Goal: Information Seeking & Learning: Learn about a topic

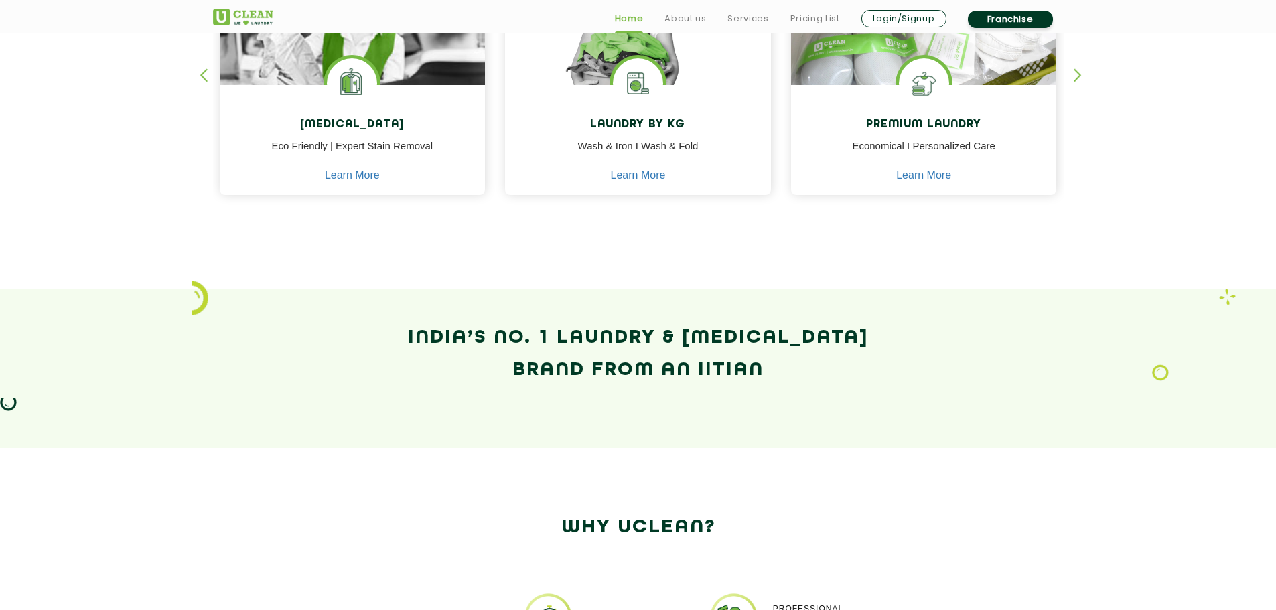
scroll to position [737, 0]
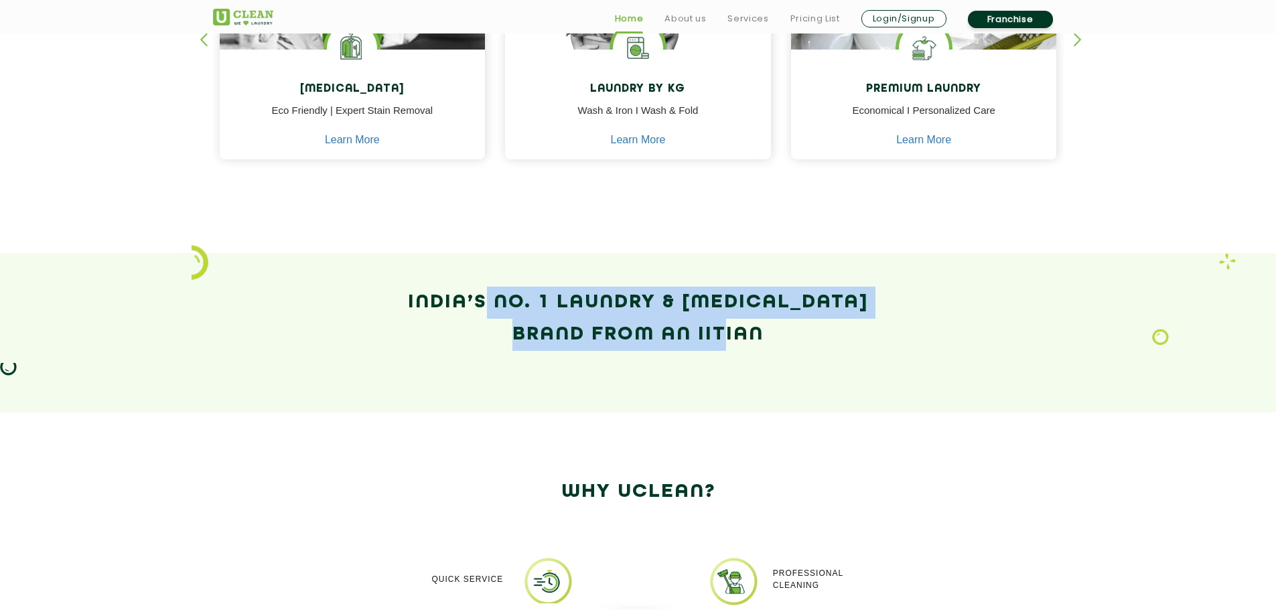
drag, startPoint x: 508, startPoint y: 311, endPoint x: 818, endPoint y: 402, distance: 322.7
click at [727, 402] on section "India’s No. 1 Laundry & Dry-Cleaning Brand from an IITian" at bounding box center [638, 332] width 1276 height 159
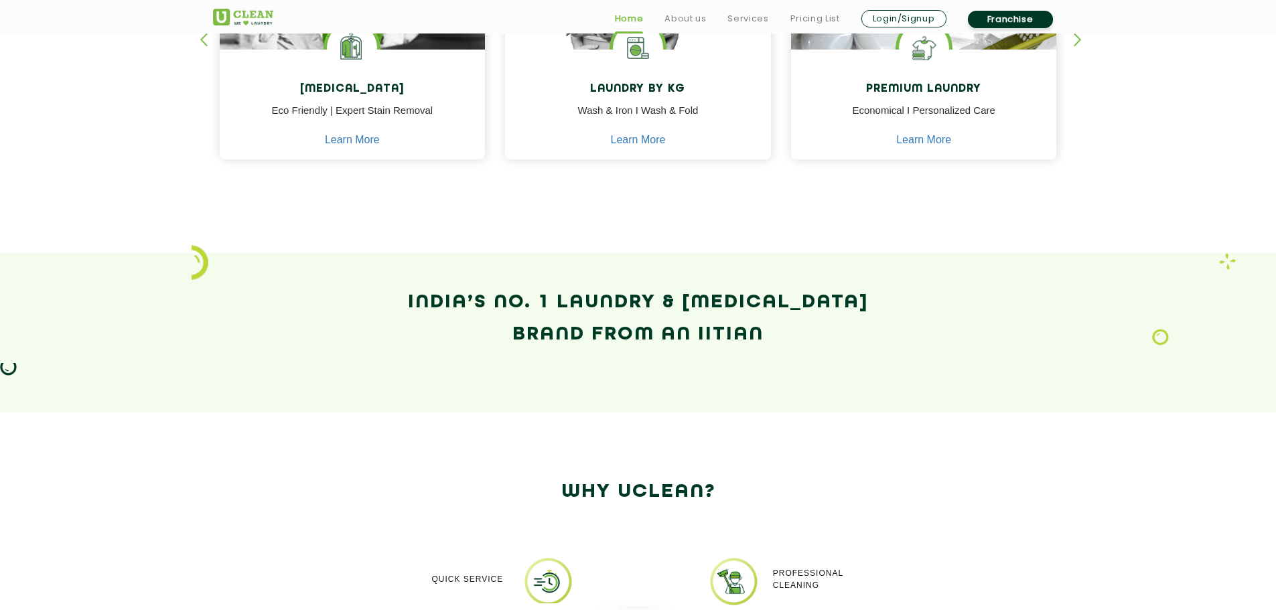
click at [757, 360] on div "India’s No. 1 Laundry & Dry-Cleaning Brand from an IITian" at bounding box center [638, 333] width 871 height 92
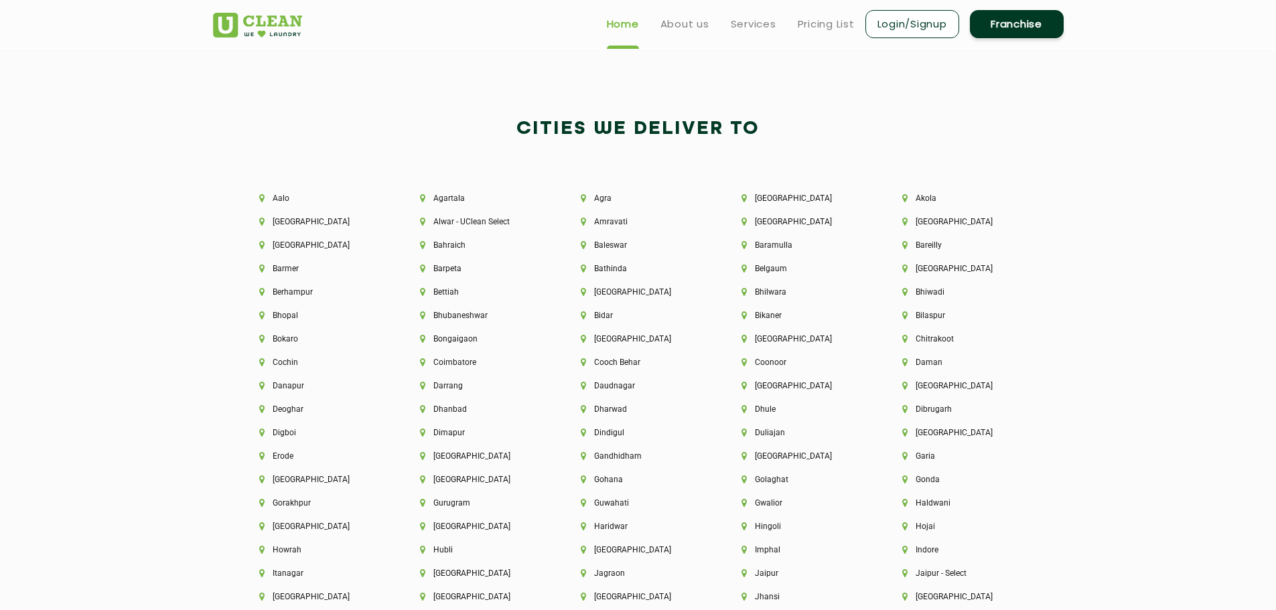
scroll to position [2879, 0]
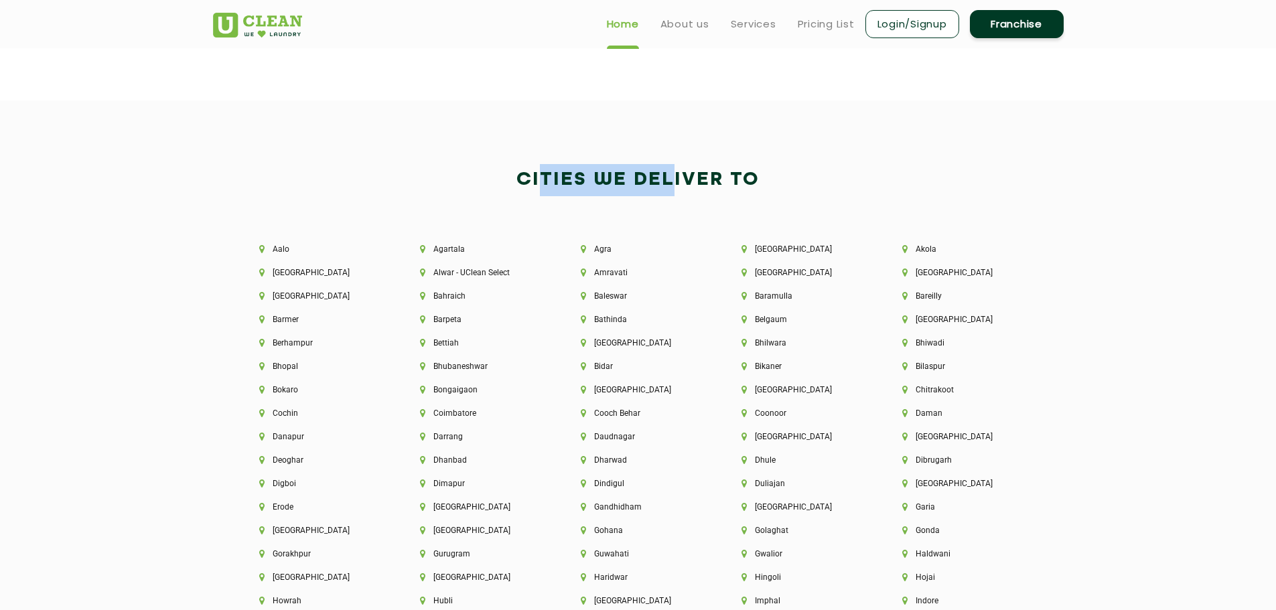
drag, startPoint x: 542, startPoint y: 185, endPoint x: 669, endPoint y: 188, distance: 127.2
click at [669, 188] on h2 "Cities We Deliver to" at bounding box center [638, 180] width 850 height 32
click at [633, 179] on h2 "Cities We Deliver to" at bounding box center [638, 180] width 850 height 32
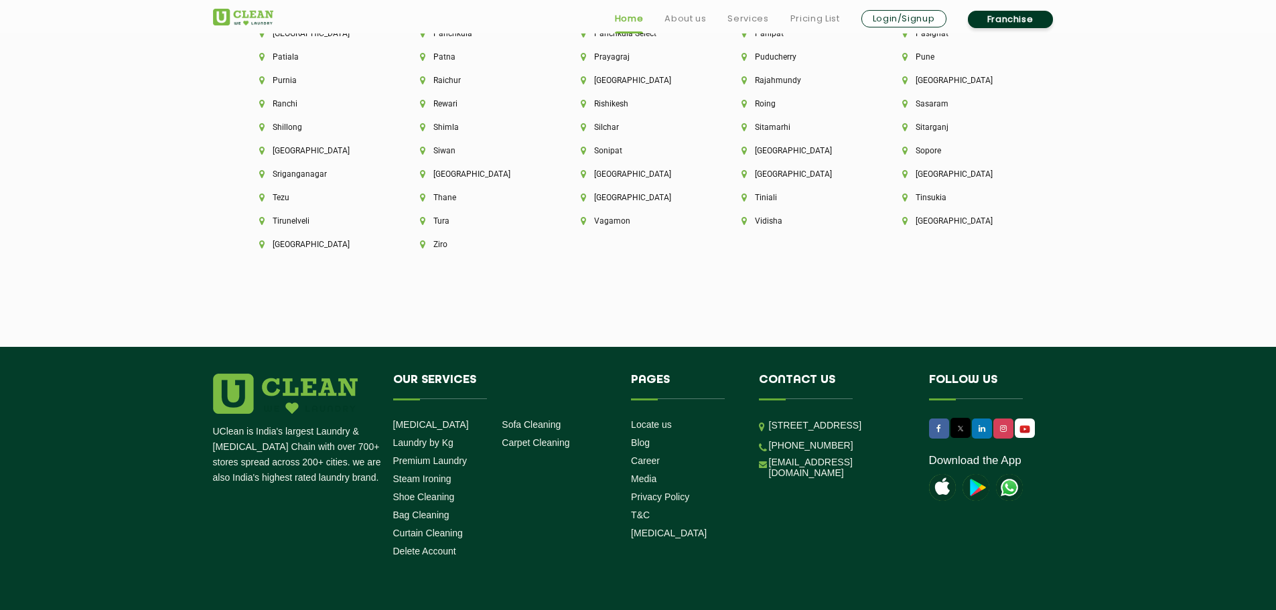
scroll to position [3809, 0]
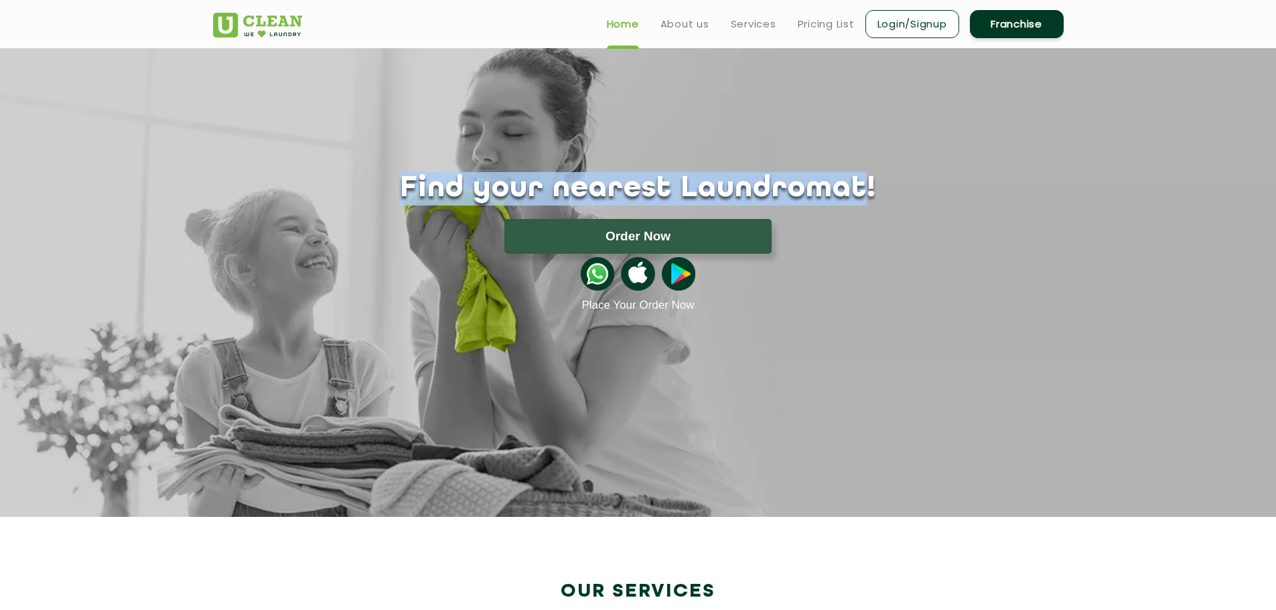
drag, startPoint x: 426, startPoint y: 192, endPoint x: 828, endPoint y: 203, distance: 402.6
click at [828, 203] on h1 "Find your nearest Laundromat!" at bounding box center [638, 188] width 871 height 33
click at [790, 200] on h1 "Find your nearest Laundromat!" at bounding box center [638, 188] width 871 height 33
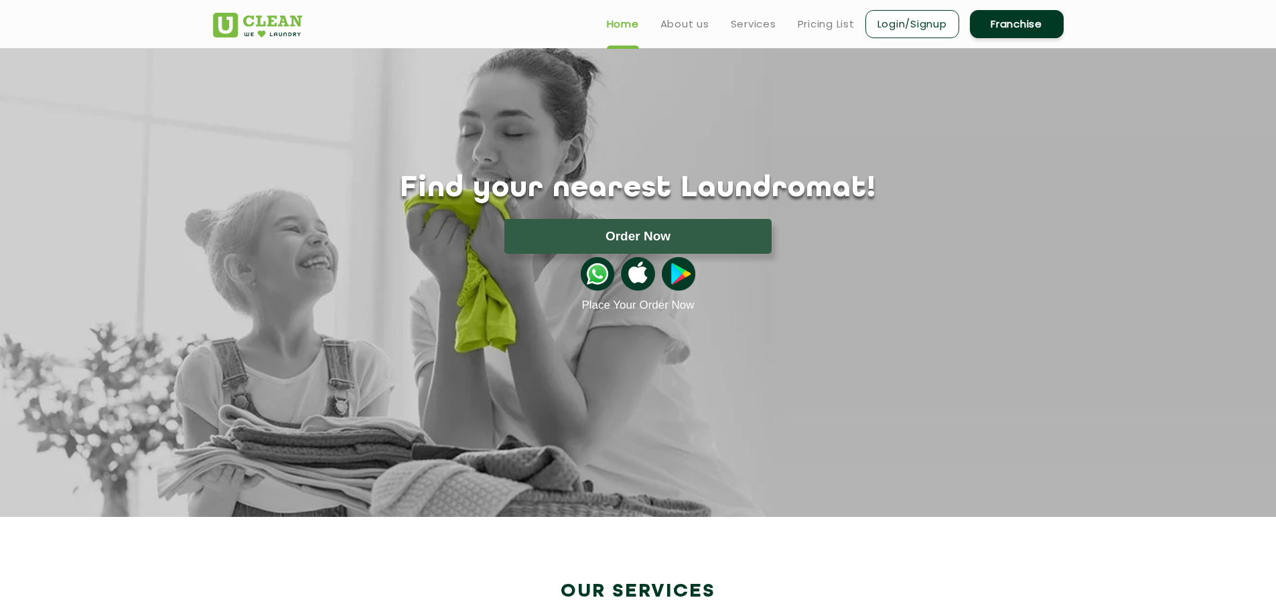
click at [789, 192] on h1 "Find your nearest Laundromat!" at bounding box center [638, 188] width 871 height 33
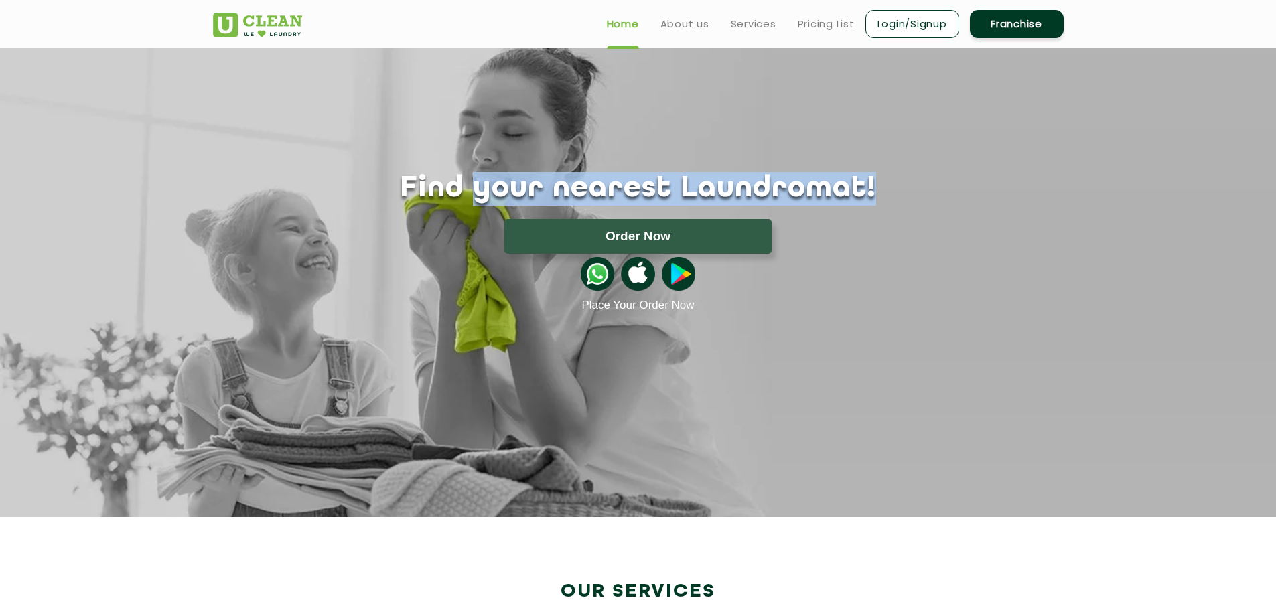
drag, startPoint x: 841, startPoint y: 192, endPoint x: 505, endPoint y: 173, distance: 336.7
click at [505, 173] on h1 "Find your nearest Laundromat!" at bounding box center [638, 188] width 871 height 33
click at [550, 167] on div "Find your nearest Laundromat! Please select the location Order Now Place Your O…" at bounding box center [638, 180] width 871 height 264
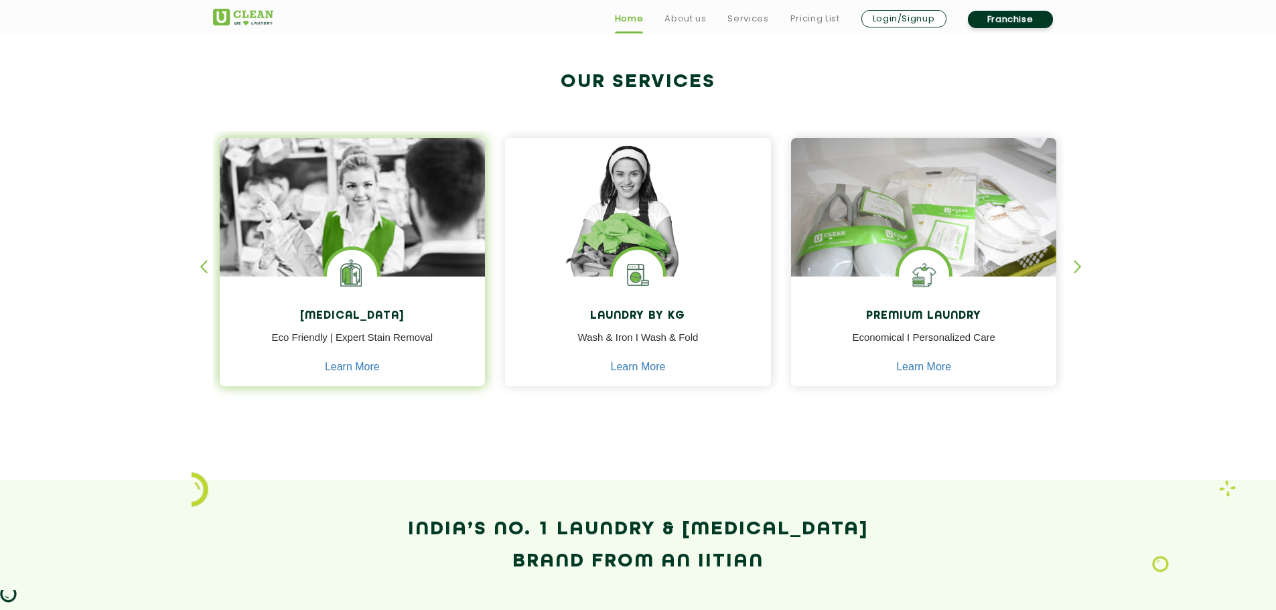
scroll to position [536, 0]
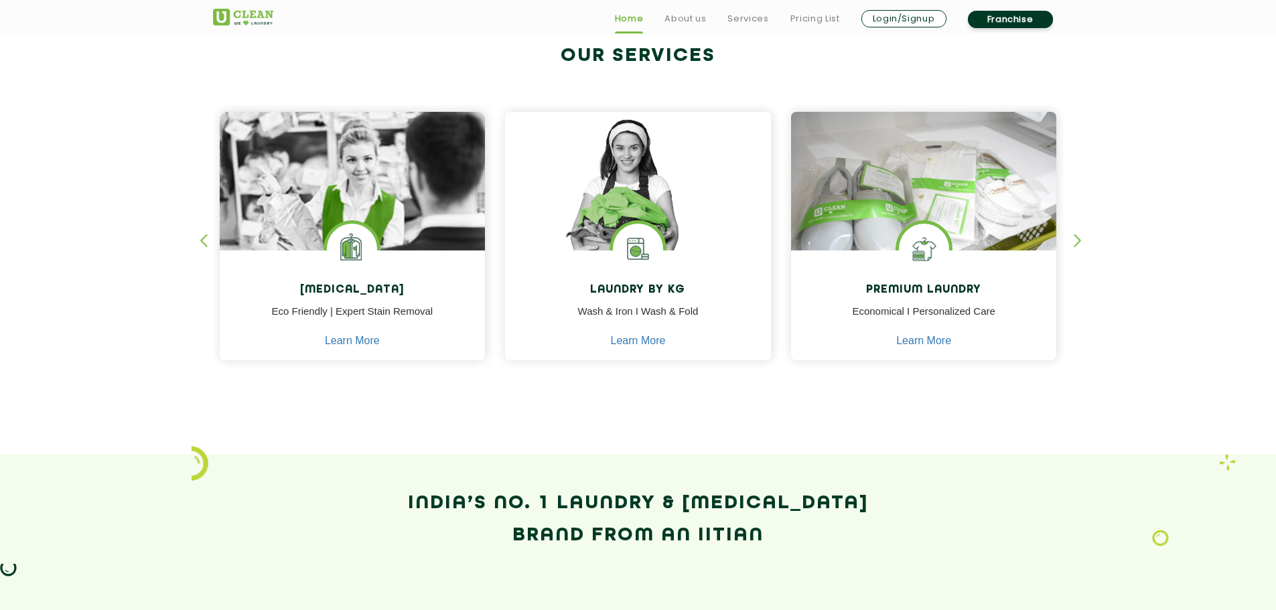
click at [1069, 234] on div "Dry Cleaning Eco Friendly | Expert Stain Removal Learn More Dry Cleaning Eco Fr…" at bounding box center [638, 223] width 871 height 331
click at [1075, 250] on div "button" at bounding box center [1083, 252] width 20 height 37
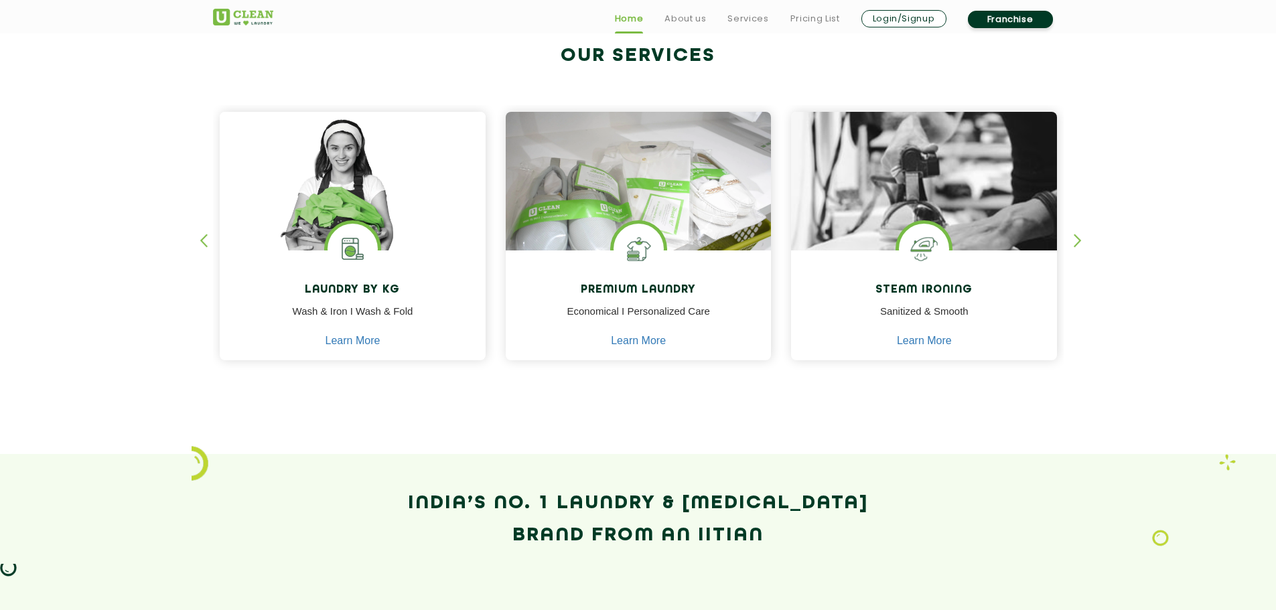
click at [1076, 246] on div "button" at bounding box center [1083, 252] width 20 height 37
click at [1077, 248] on div "button" at bounding box center [1083, 252] width 20 height 37
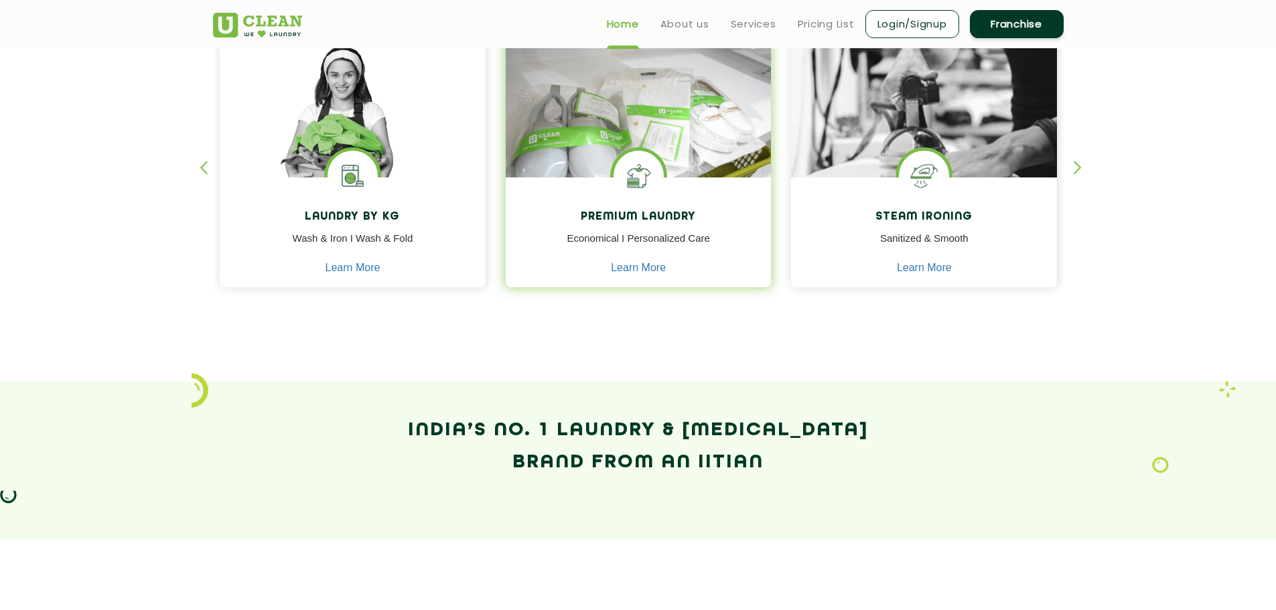
scroll to position [603, 0]
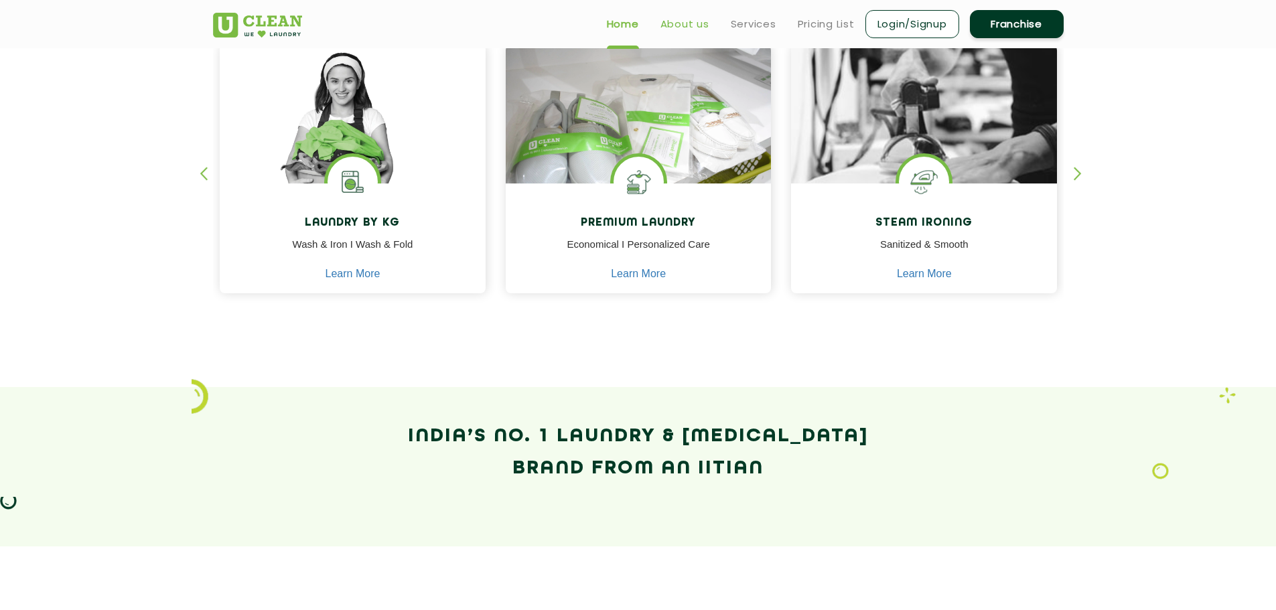
click at [660, 19] on link "About us" at bounding box center [684, 24] width 49 height 16
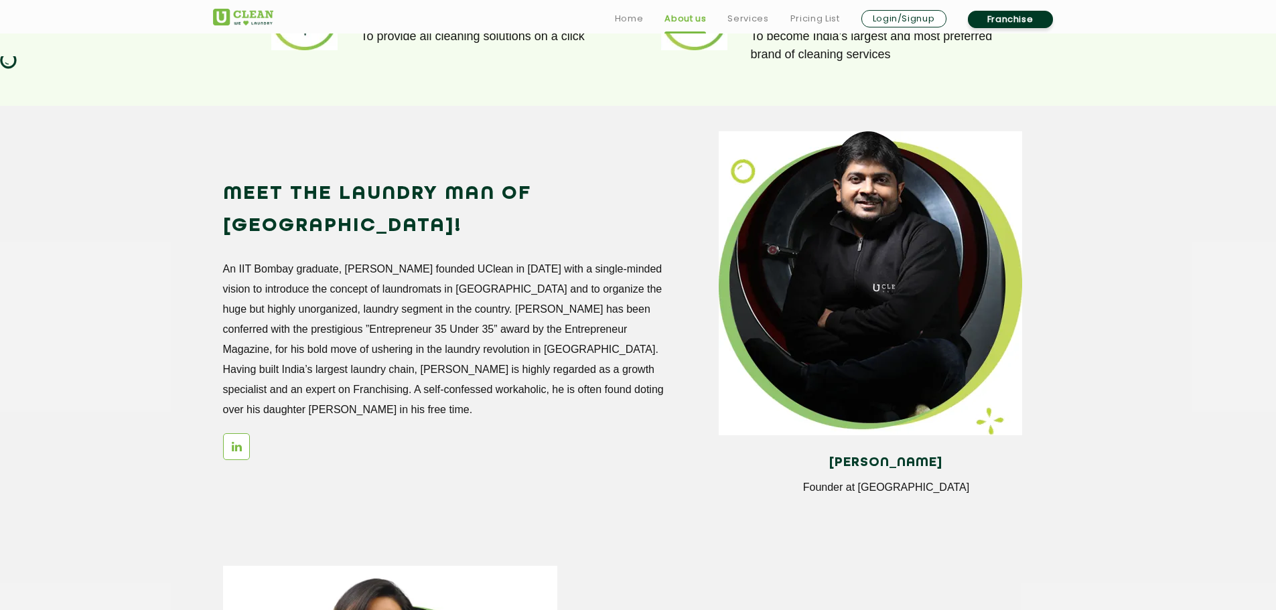
scroll to position [1138, 0]
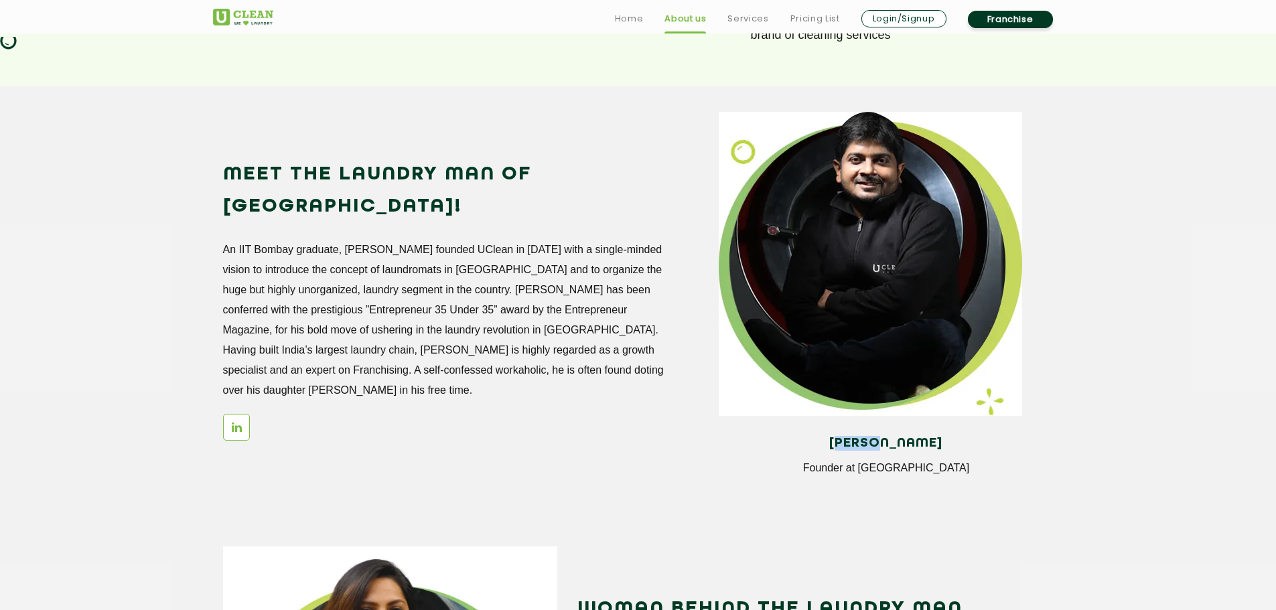
drag, startPoint x: 832, startPoint y: 448, endPoint x: 885, endPoint y: 448, distance: 52.2
click at [885, 448] on h4 "Arunabh Sinha" at bounding box center [886, 443] width 314 height 15
click at [842, 448] on h4 "Arunabh Sinha" at bounding box center [886, 443] width 314 height 15
drag, startPoint x: 808, startPoint y: 448, endPoint x: 966, endPoint y: 448, distance: 158.0
click at [966, 448] on h4 "Arunabh Sinha" at bounding box center [886, 443] width 314 height 15
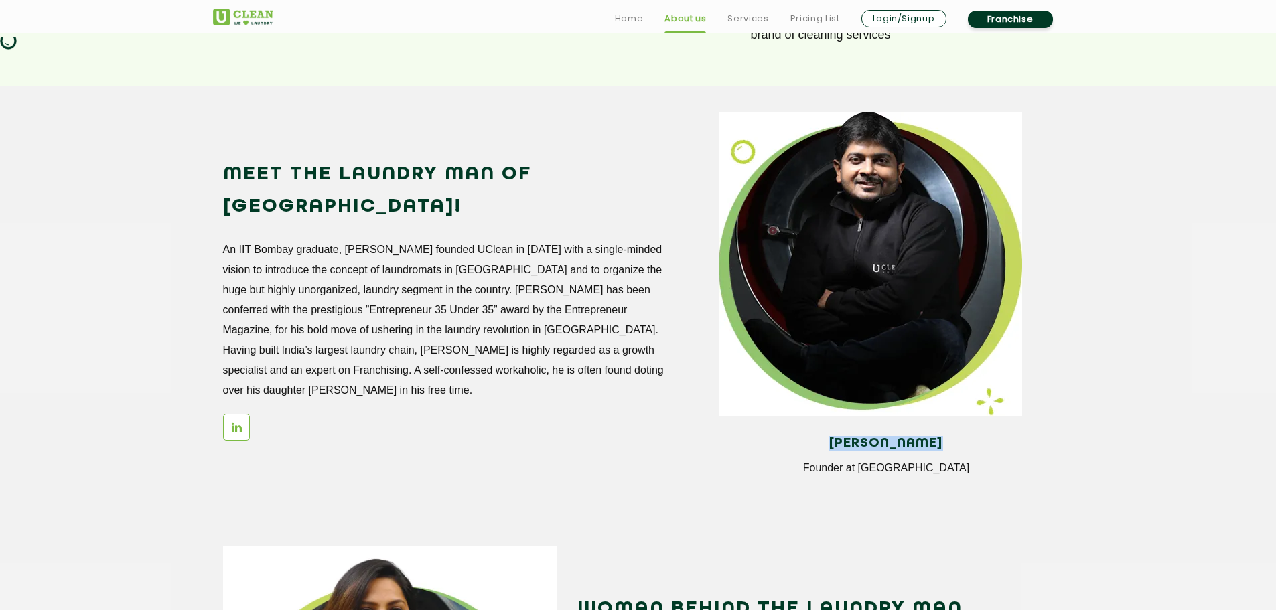
click at [847, 447] on h4 "Arunabh Sinha" at bounding box center [886, 443] width 314 height 15
drag, startPoint x: 869, startPoint y: 449, endPoint x: 1002, endPoint y: 449, distance: 133.3
click at [1002, 449] on h4 "Arunabh Sinha" at bounding box center [886, 443] width 314 height 15
click at [942, 449] on h4 "Arunabh Sinha" at bounding box center [886, 443] width 314 height 15
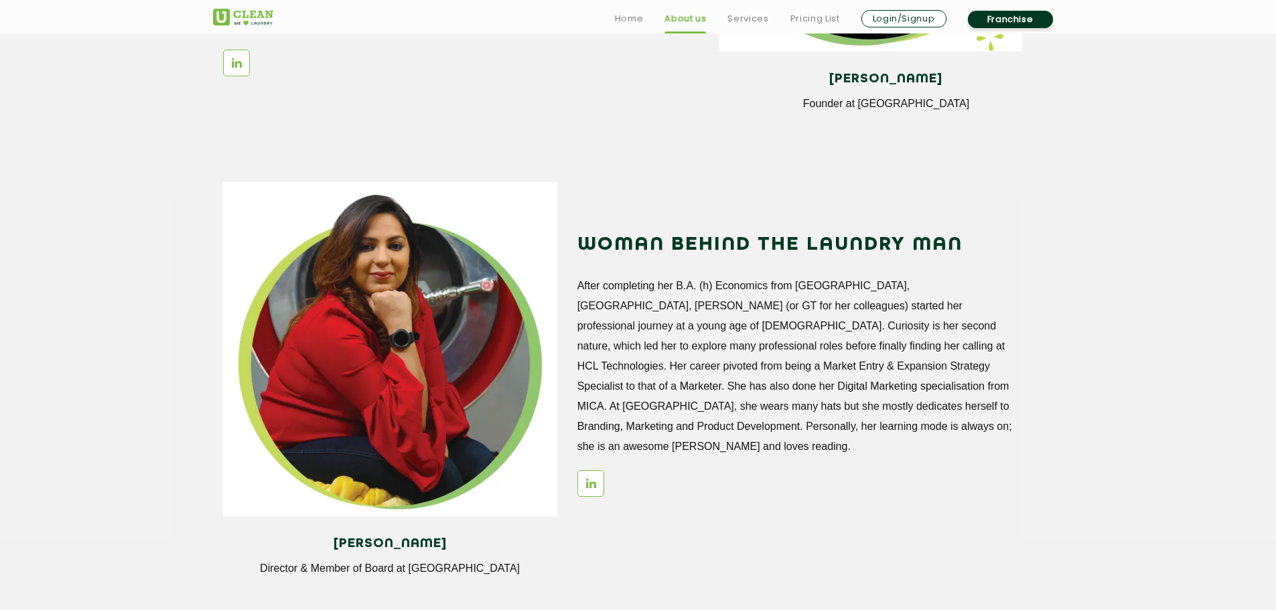
scroll to position [1540, 0]
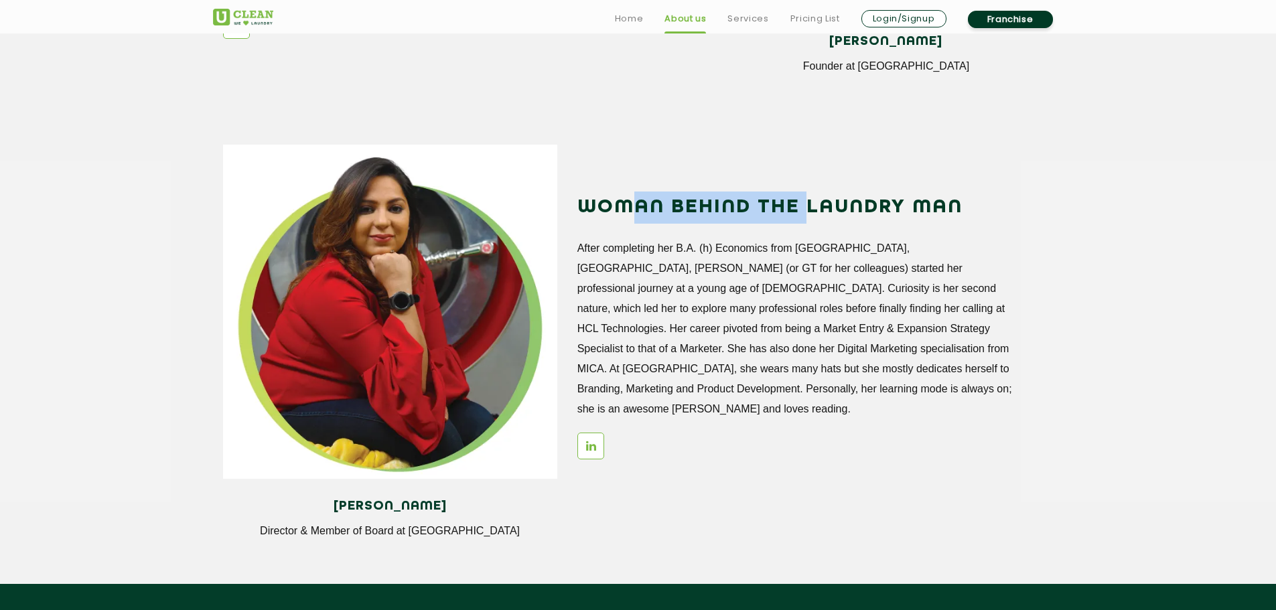
drag, startPoint x: 634, startPoint y: 191, endPoint x: 812, endPoint y: 210, distance: 178.4
click at [812, 210] on h2 "WOMAN BEHIND THE LAUNDRY MAN" at bounding box center [798, 208] width 443 height 32
click at [848, 206] on h2 "WOMAN BEHIND THE LAUNDRY MAN" at bounding box center [798, 208] width 443 height 32
click at [955, 202] on h2 "WOMAN BEHIND THE LAUNDRY MAN" at bounding box center [798, 208] width 443 height 32
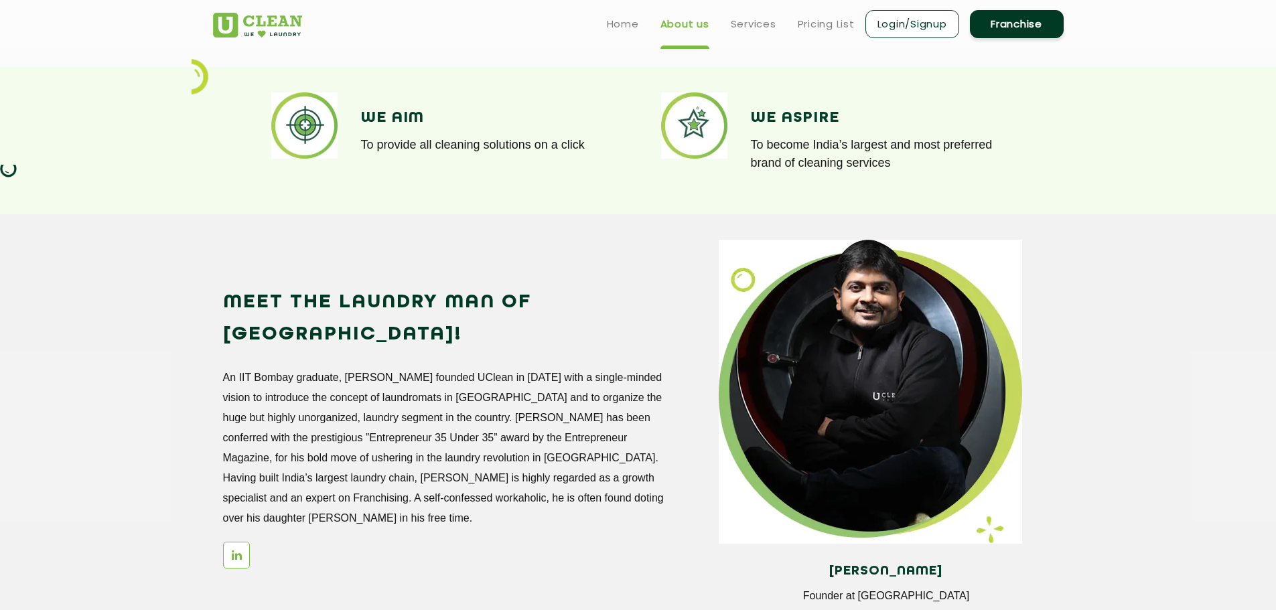
scroll to position [1004, 0]
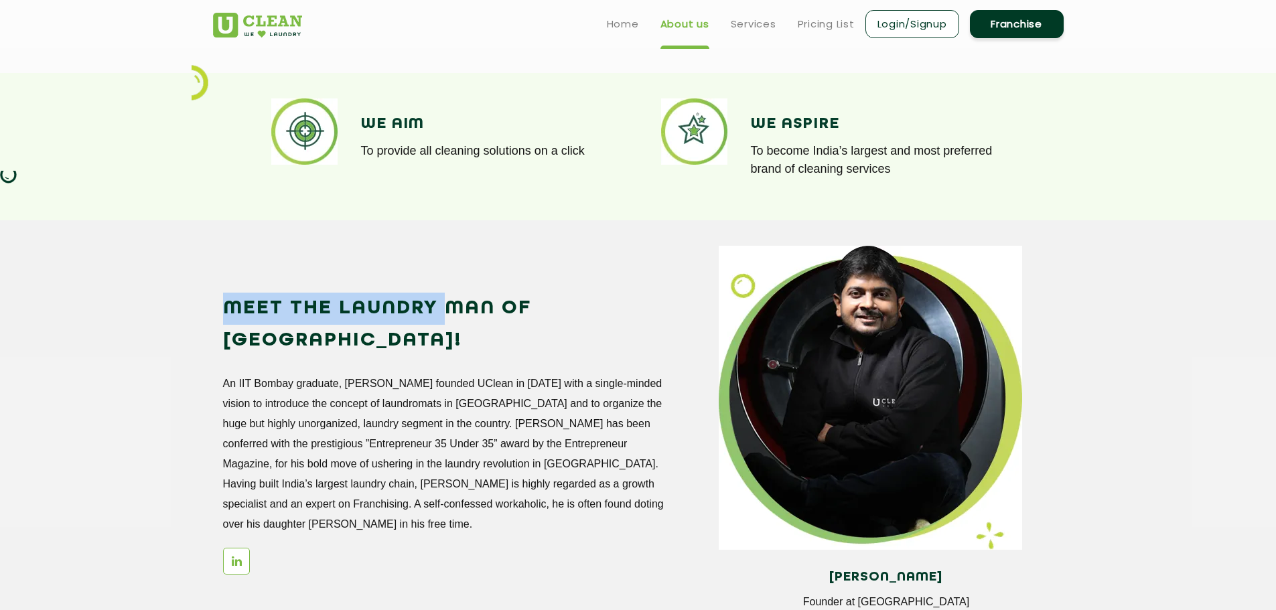
drag, startPoint x: 232, startPoint y: 307, endPoint x: 496, endPoint y: 317, distance: 264.7
click at [474, 317] on h2 "Meet the Laundry Man of India!" at bounding box center [444, 325] width 443 height 64
drag, startPoint x: 500, startPoint y: 317, endPoint x: 538, endPoint y: 311, distance: 38.0
click at [502, 317] on h2 "Meet the Laundry Man of India!" at bounding box center [444, 325] width 443 height 64
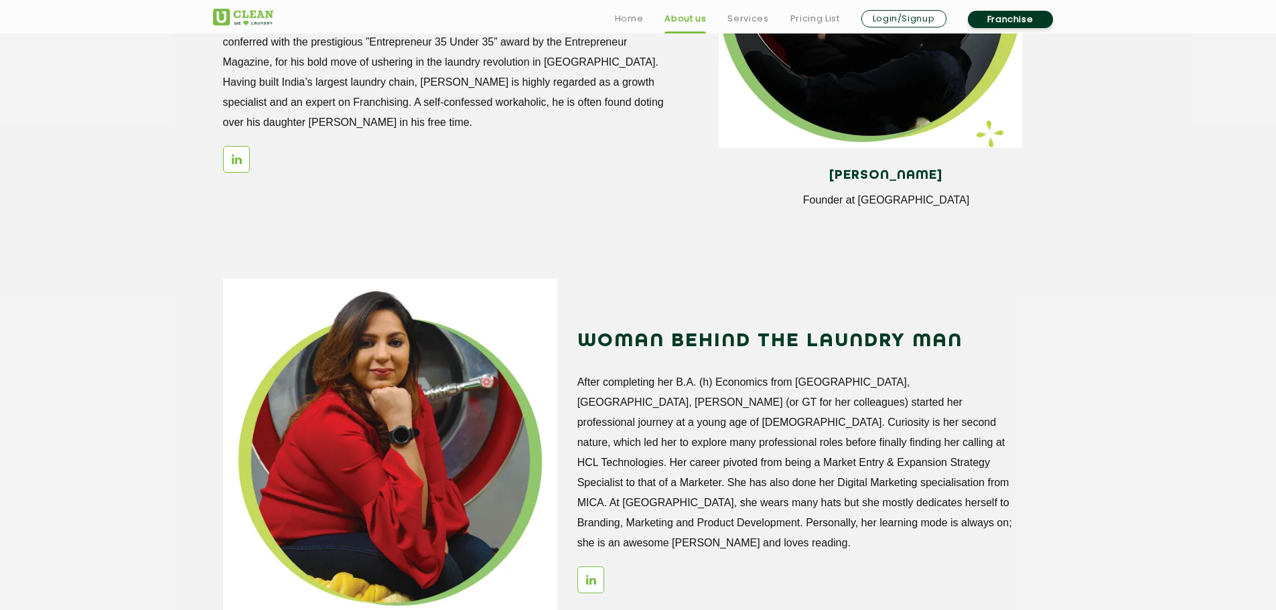
scroll to position [1473, 0]
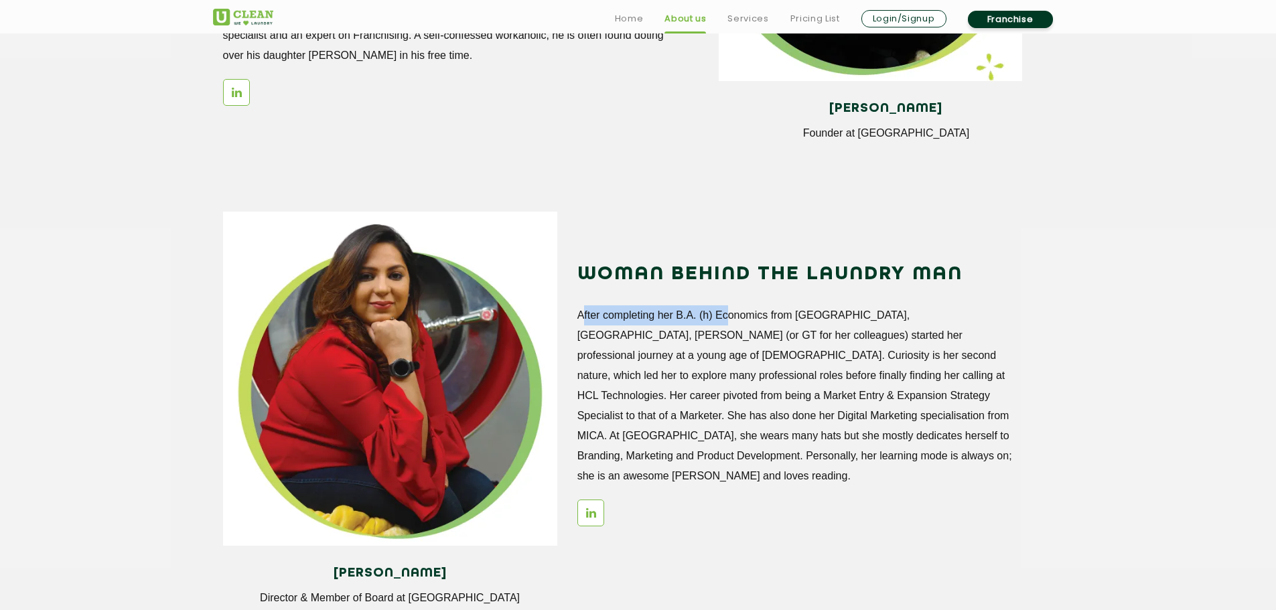
drag, startPoint x: 573, startPoint y: 308, endPoint x: 723, endPoint y: 315, distance: 150.2
click at [723, 315] on div "WOMAN BEHIND THE LAUNDRY MAN After completing her B.A. (h) Economics from Ramja…" at bounding box center [815, 376] width 496 height 328
click at [758, 321] on p "After completing her B.A. (h) Economics from Ramjas College, Delhi University, …" at bounding box center [798, 395] width 443 height 181
click at [840, 315] on p "After completing her B.A. (h) Economics from Ramjas College, Delhi University, …" at bounding box center [798, 395] width 443 height 181
click at [806, 316] on p "After completing her B.A. (h) Economics from Ramjas College, Delhi University, …" at bounding box center [798, 395] width 443 height 181
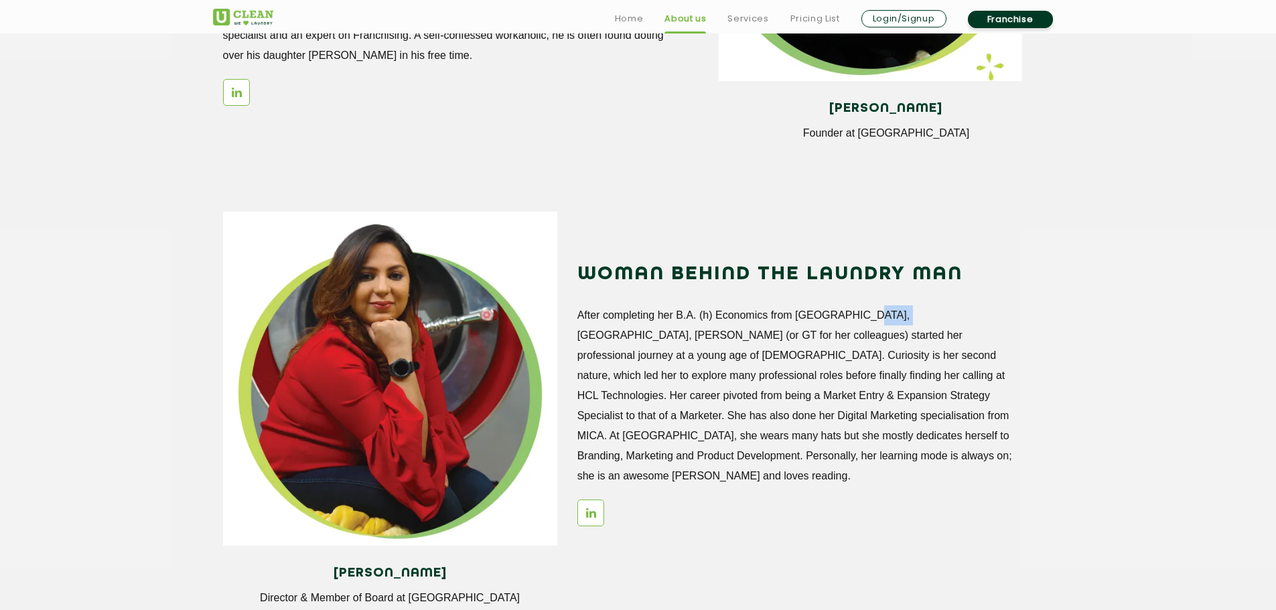
click at [895, 313] on p "After completing her B.A. (h) Economics from Ramjas College, Delhi University, …" at bounding box center [798, 395] width 443 height 181
drag, startPoint x: 950, startPoint y: 311, endPoint x: 988, endPoint y: 311, distance: 38.8
click at [968, 311] on p "After completing her B.A. (h) Economics from Ramjas College, Delhi University, …" at bounding box center [798, 395] width 443 height 181
click at [1000, 311] on p "After completing her B.A. (h) Economics from Ramjas College, Delhi University, …" at bounding box center [798, 395] width 443 height 181
drag, startPoint x: 981, startPoint y: 313, endPoint x: 871, endPoint y: 327, distance: 111.4
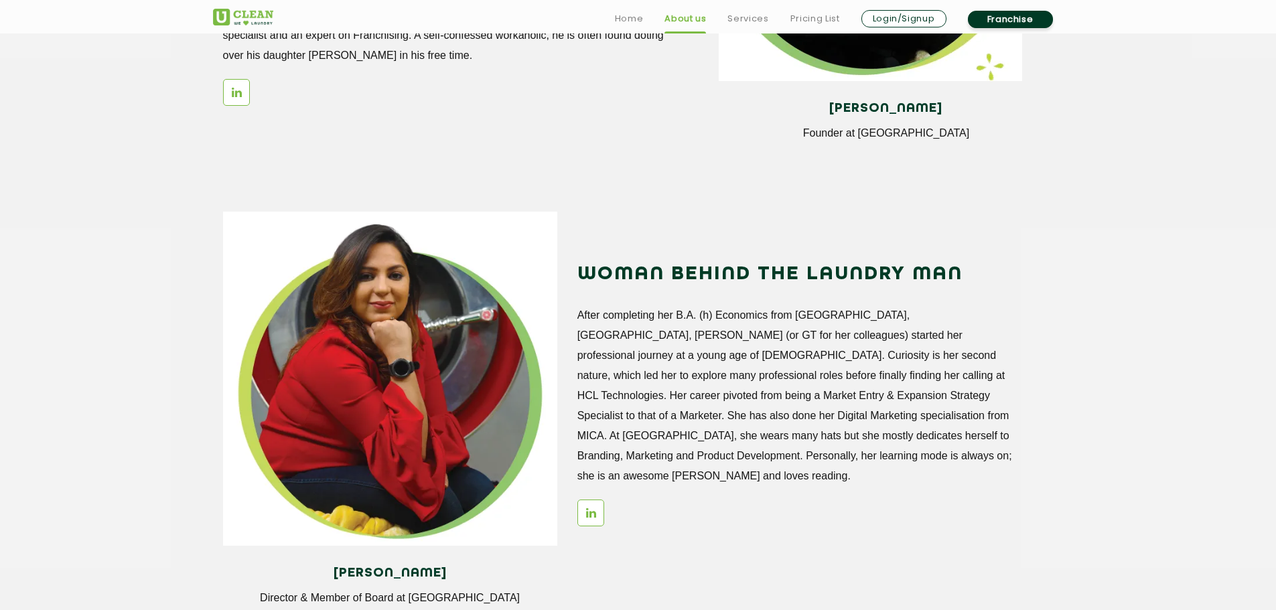
click at [979, 313] on p "After completing her B.A. (h) Economics from Ramjas College, Delhi University, …" at bounding box center [798, 395] width 443 height 181
click at [661, 338] on p "After completing her B.A. (h) Economics from Ramjas College, Delhi University, …" at bounding box center [798, 395] width 443 height 181
drag, startPoint x: 716, startPoint y: 338, endPoint x: 763, endPoint y: 338, distance: 46.9
click at [737, 338] on p "After completing her B.A. (h) Economics from Ramjas College, Delhi University, …" at bounding box center [798, 395] width 443 height 181
drag, startPoint x: 765, startPoint y: 338, endPoint x: 787, endPoint y: 338, distance: 22.1
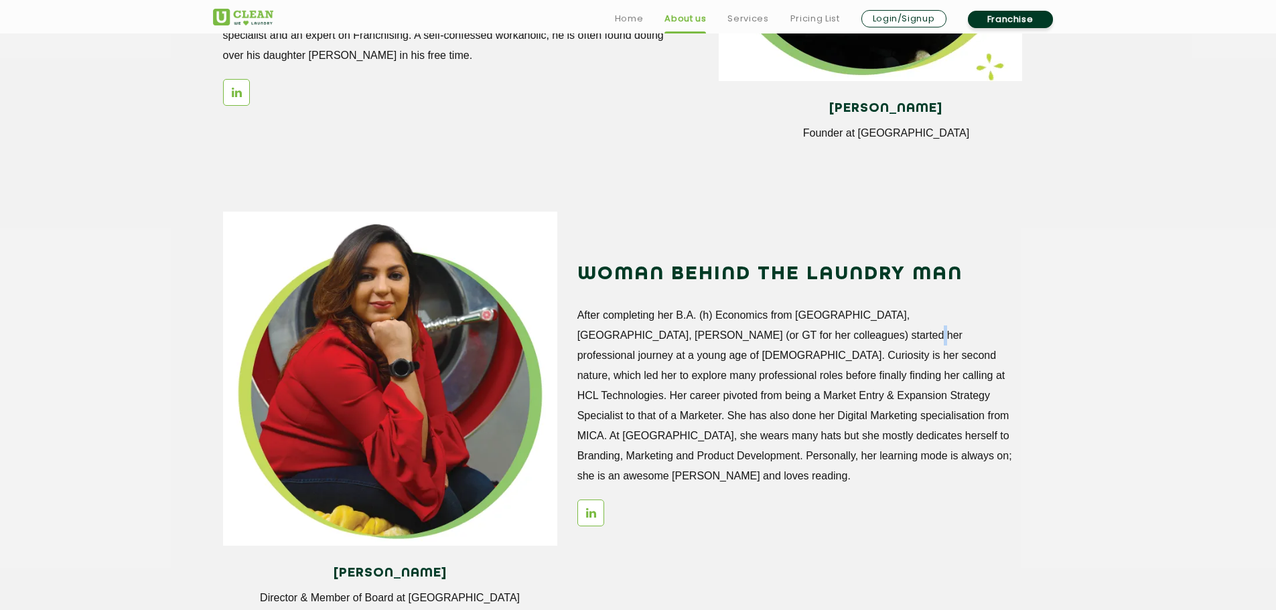
click at [777, 338] on p "After completing her B.A. (h) Economics from Ramjas College, Delhi University, …" at bounding box center [798, 395] width 443 height 181
drag, startPoint x: 799, startPoint y: 337, endPoint x: 848, endPoint y: 334, distance: 49.6
click at [815, 337] on p "After completing her B.A. (h) Economics from Ramjas College, Delhi University, …" at bounding box center [798, 395] width 443 height 181
drag, startPoint x: 852, startPoint y: 334, endPoint x: 863, endPoint y: 334, distance: 10.0
click at [863, 334] on p "After completing her B.A. (h) Economics from Ramjas College, Delhi University, …" at bounding box center [798, 395] width 443 height 181
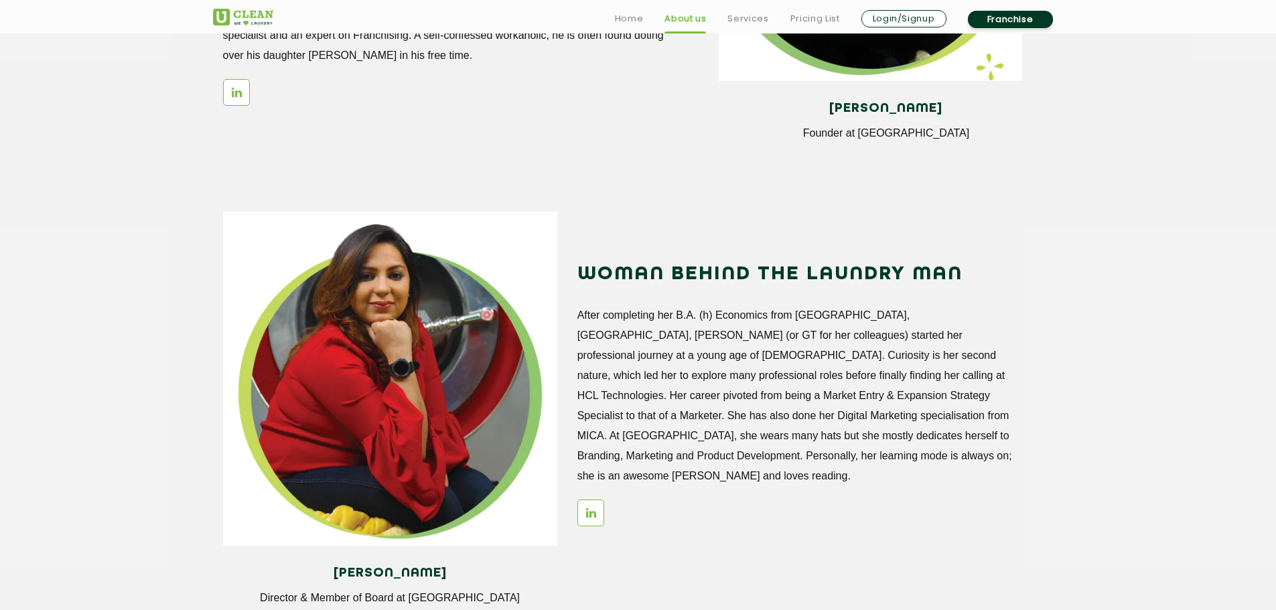
click at [875, 334] on p "After completing her B.A. (h) Economics from Ramjas College, Delhi University, …" at bounding box center [798, 395] width 443 height 181
click at [709, 413] on p "After completing her B.A. (h) Economics from Ramjas College, Delhi University, …" at bounding box center [798, 395] width 443 height 181
drag, startPoint x: 727, startPoint y: 415, endPoint x: 755, endPoint y: 411, distance: 29.1
click at [745, 415] on p "After completing her B.A. (h) Economics from Ramjas College, Delhi University, …" at bounding box center [798, 395] width 443 height 181
click at [779, 410] on p "After completing her B.A. (h) Economics from Ramjas College, Delhi University, …" at bounding box center [798, 395] width 443 height 181
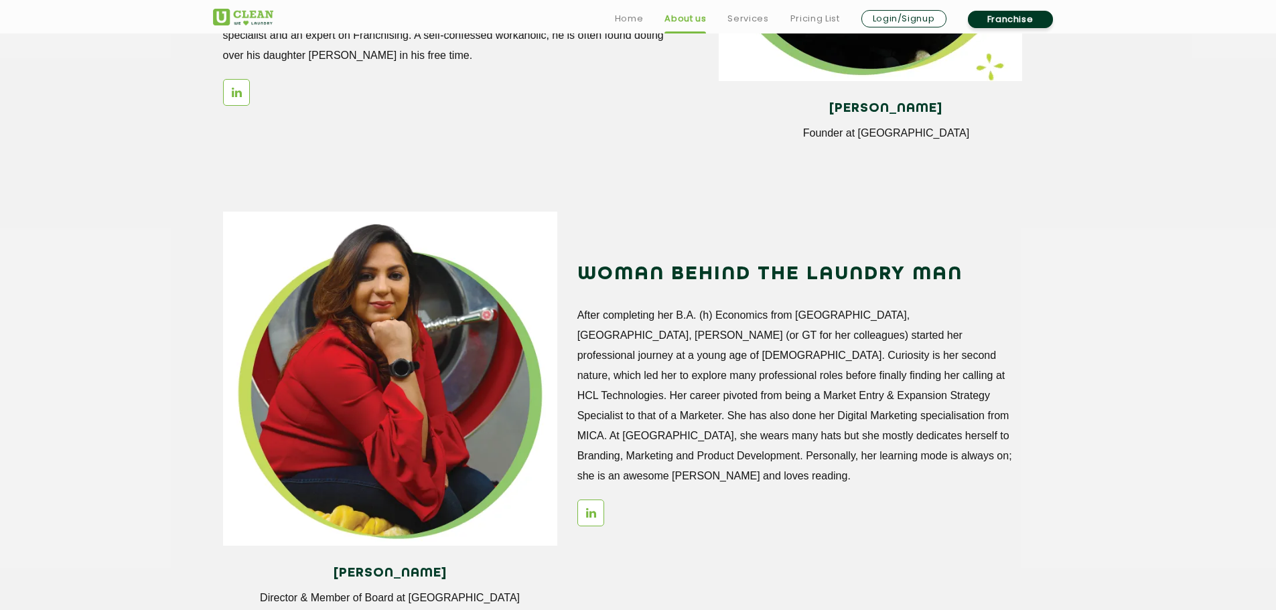
click at [810, 405] on p "After completing her B.A. (h) Economics from Ramjas College, Delhi University, …" at bounding box center [798, 395] width 443 height 181
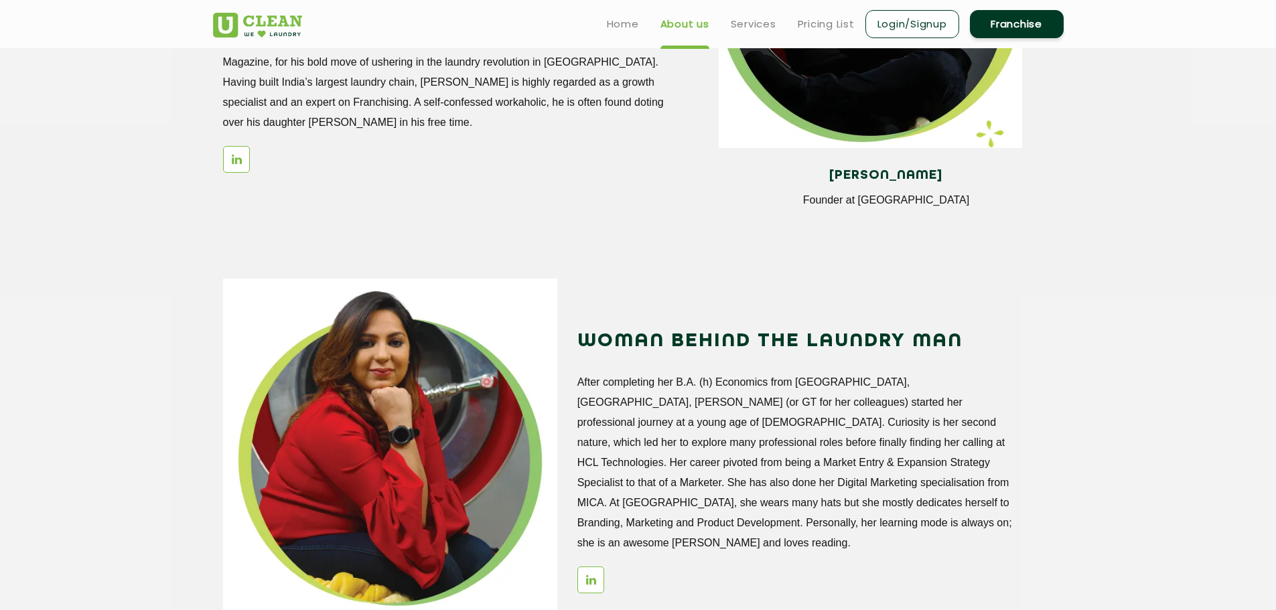
click at [763, 382] on p "After completing her B.A. (h) Economics from Ramjas College, Delhi University, …" at bounding box center [798, 462] width 443 height 181
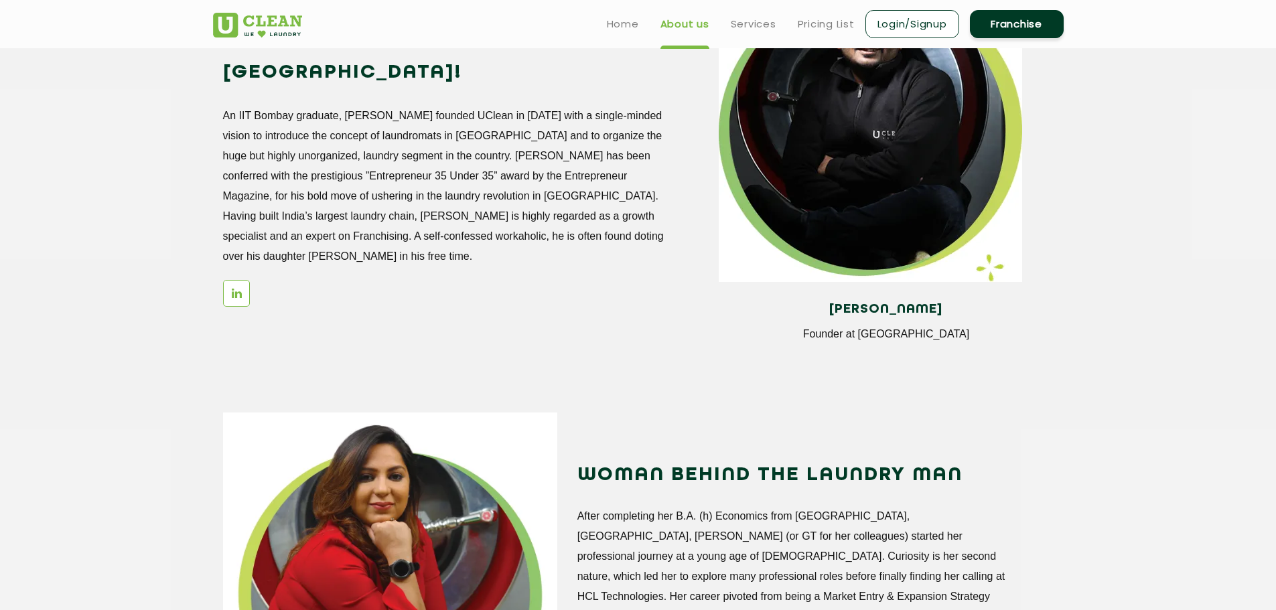
scroll to position [1205, 0]
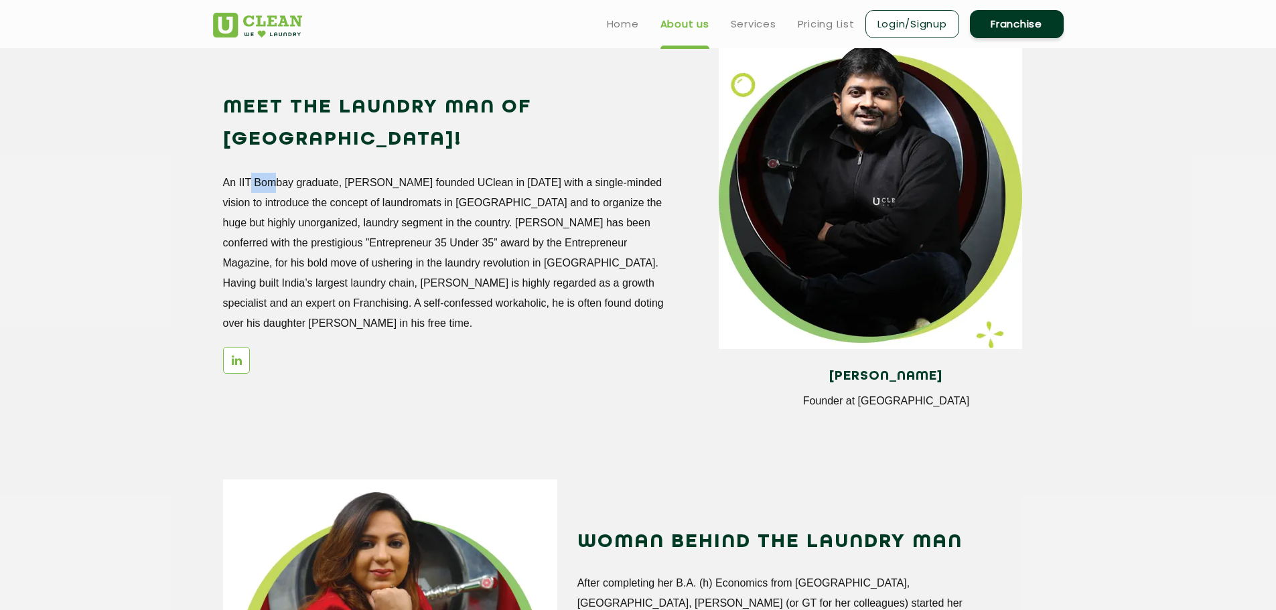
drag, startPoint x: 246, startPoint y: 153, endPoint x: 280, endPoint y: 155, distance: 33.5
click at [268, 173] on p "An IIT Bombay graduate, Arunabh founded UClean in October 2016 with a single-mi…" at bounding box center [444, 253] width 443 height 161
drag, startPoint x: 334, startPoint y: 155, endPoint x: 356, endPoint y: 155, distance: 21.4
click at [345, 173] on p "An IIT Bombay graduate, Arunabh founded UClean in October 2016 with a single-mi…" at bounding box center [444, 253] width 443 height 161
click at [376, 173] on p "An IIT Bombay graduate, Arunabh founded UClean in October 2016 with a single-mi…" at bounding box center [444, 253] width 443 height 161
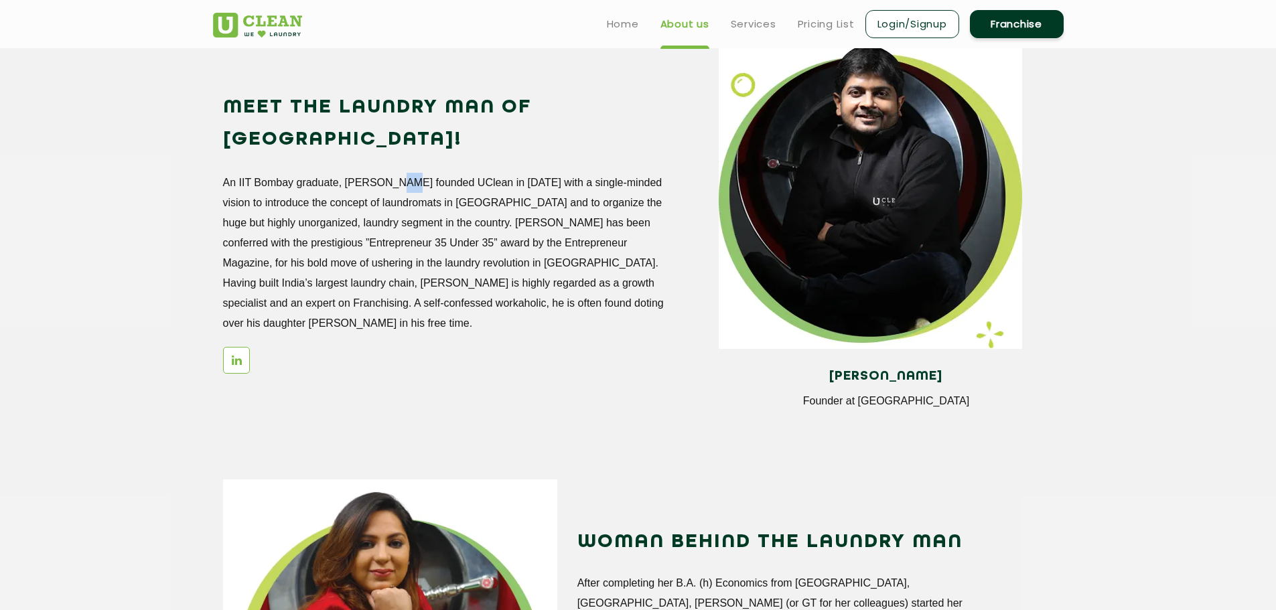
click at [396, 173] on p "An IIT Bombay graduate, Arunabh founded UClean in October 2016 with a single-mi…" at bounding box center [444, 253] width 443 height 161
click at [416, 173] on p "An IIT Bombay graduate, Arunabh founded UClean in October 2016 with a single-mi…" at bounding box center [444, 253] width 443 height 161
drag, startPoint x: 460, startPoint y: 160, endPoint x: 478, endPoint y: 160, distance: 18.1
click at [478, 173] on p "An IIT Bombay graduate, Arunabh founded UClean in October 2016 with a single-mi…" at bounding box center [444, 253] width 443 height 161
drag, startPoint x: 502, startPoint y: 160, endPoint x: 540, endPoint y: 157, distance: 38.3
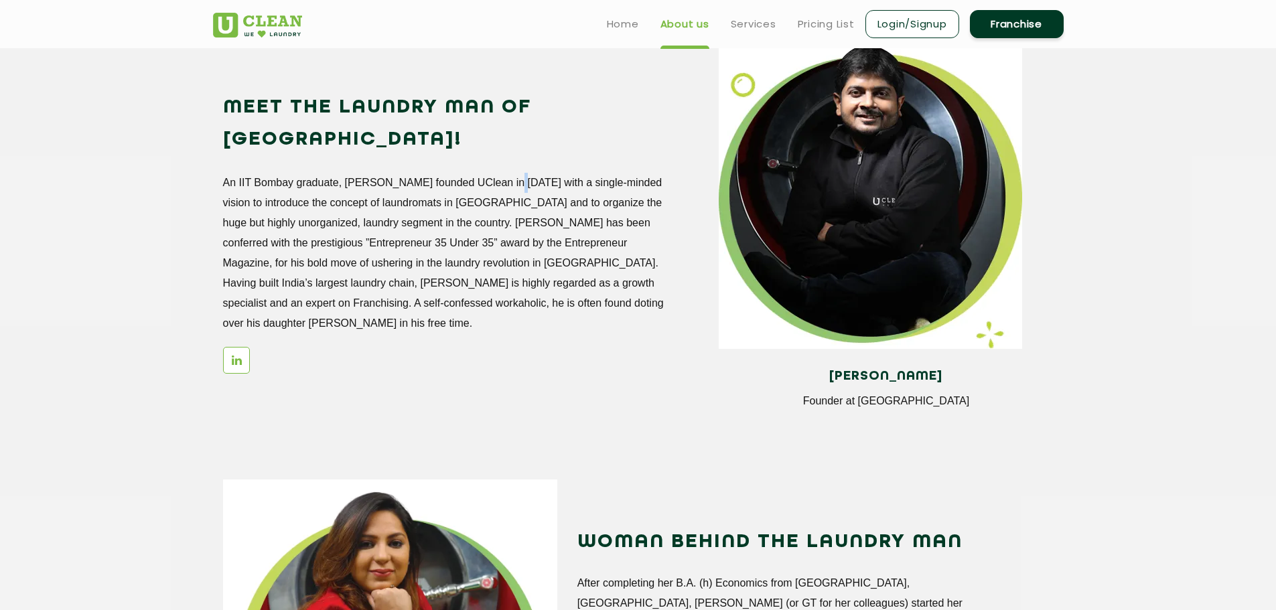
click at [524, 173] on p "An IIT Bombay graduate, Arunabh founded UClean in October 2016 with a single-mi…" at bounding box center [444, 253] width 443 height 161
click at [555, 173] on p "An IIT Bombay graduate, Arunabh founded UClean in October 2016 with a single-mi…" at bounding box center [444, 253] width 443 height 161
click at [369, 255] on p "An IIT Bombay graduate, Arunabh founded UClean in October 2016 with a single-mi…" at bounding box center [444, 253] width 443 height 161
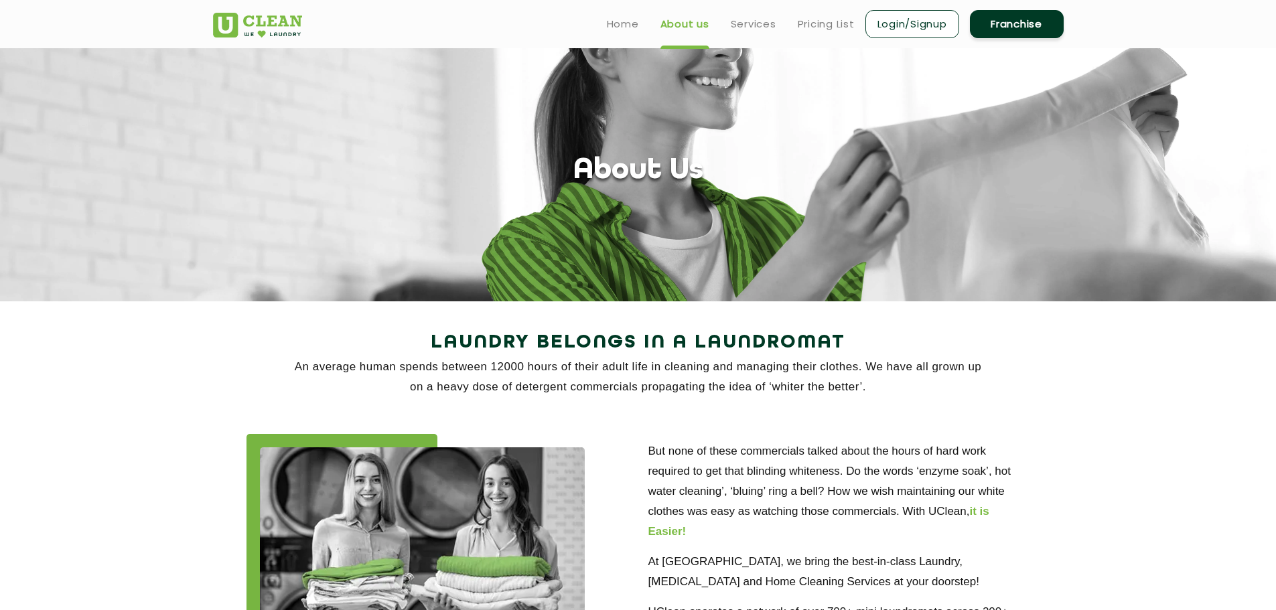
scroll to position [0, 0]
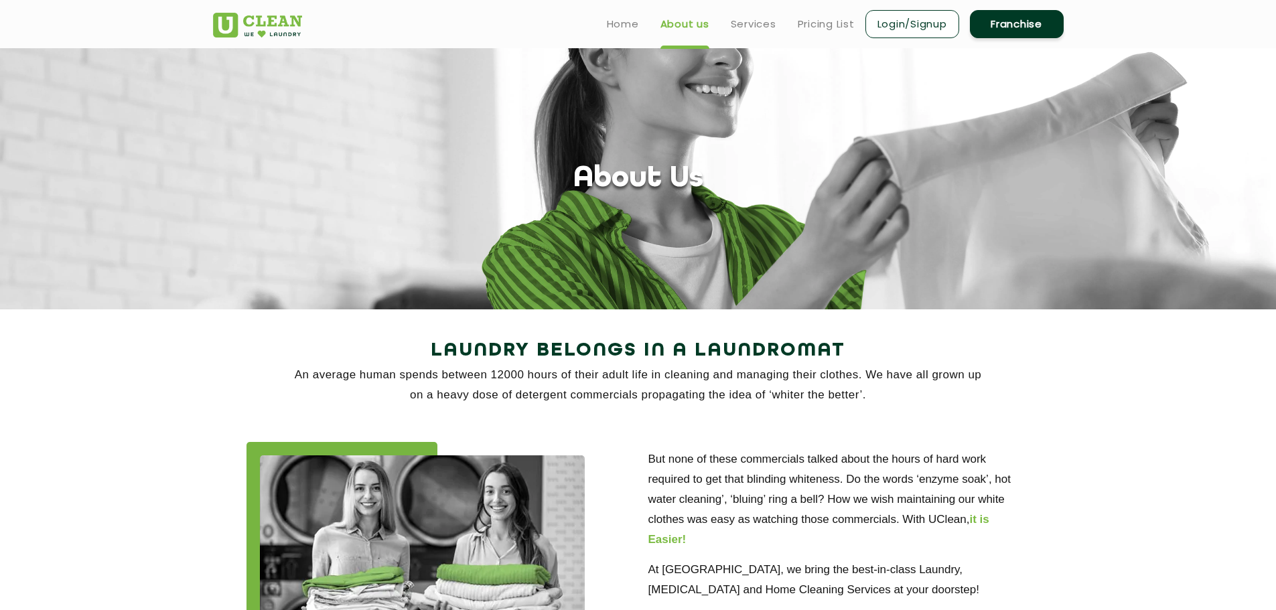
click at [252, 31] on img at bounding box center [257, 25] width 89 height 25
